Goal: Information Seeking & Learning: Check status

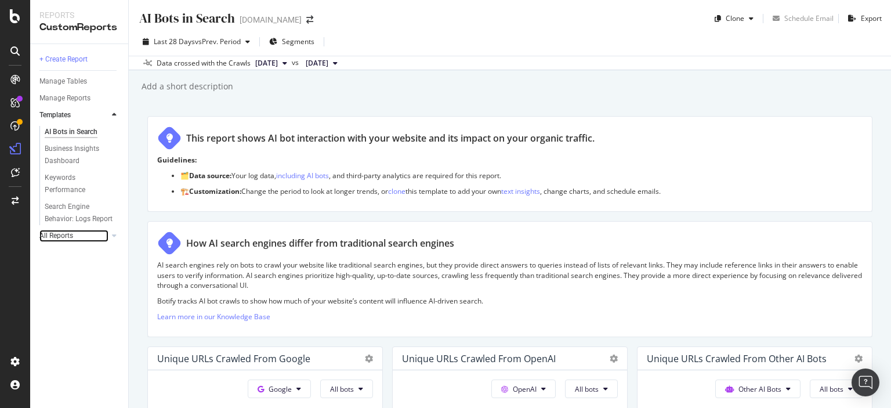
click at [95, 237] on link "All Reports" at bounding box center [73, 236] width 69 height 12
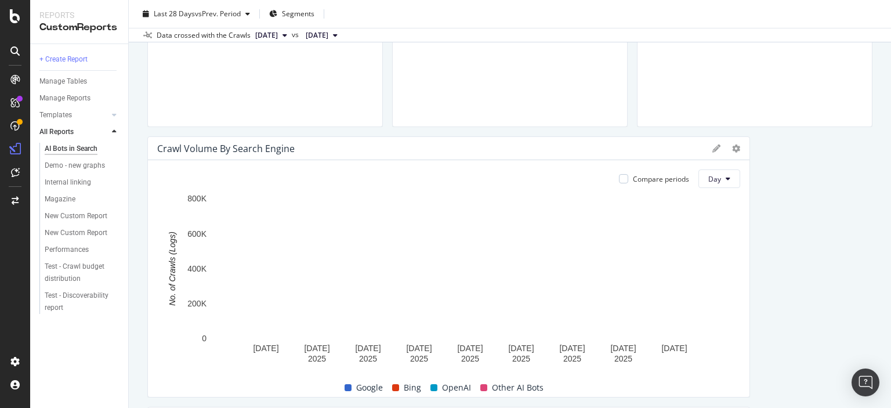
scroll to position [580, 0]
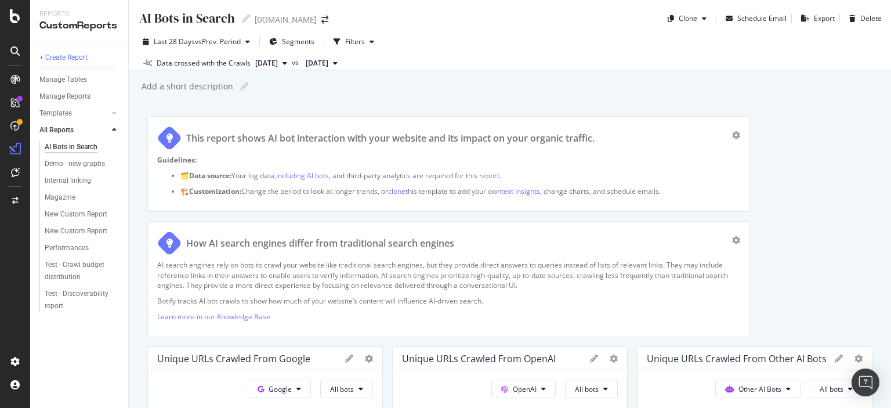
scroll to position [921, 0]
